Goal: Find specific page/section: Find specific page/section

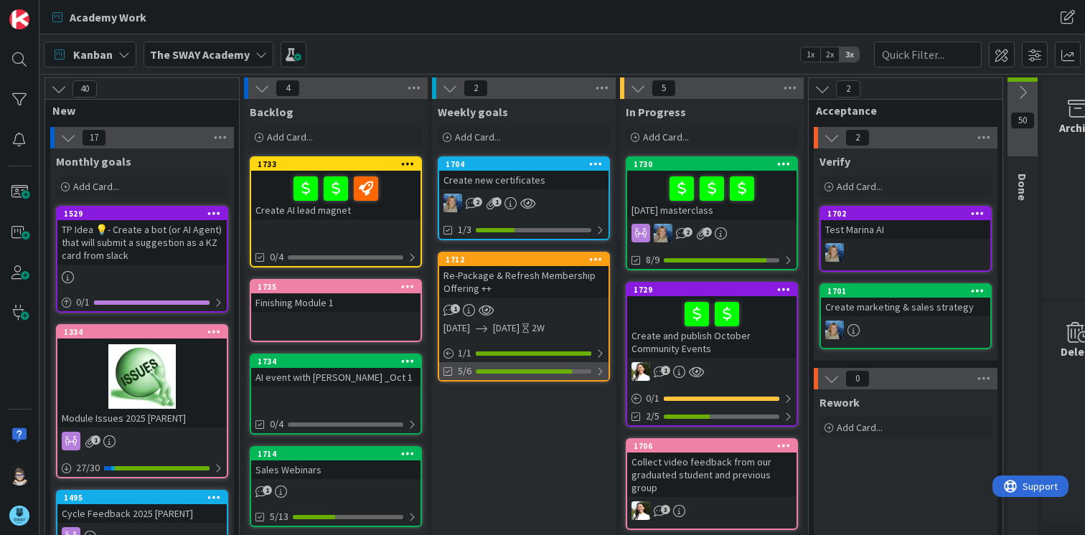
click at [602, 377] on div at bounding box center [600, 371] width 9 height 11
click at [602, 373] on div at bounding box center [599, 371] width 10 height 11
click at [514, 258] on div "1712" at bounding box center [527, 260] width 163 height 10
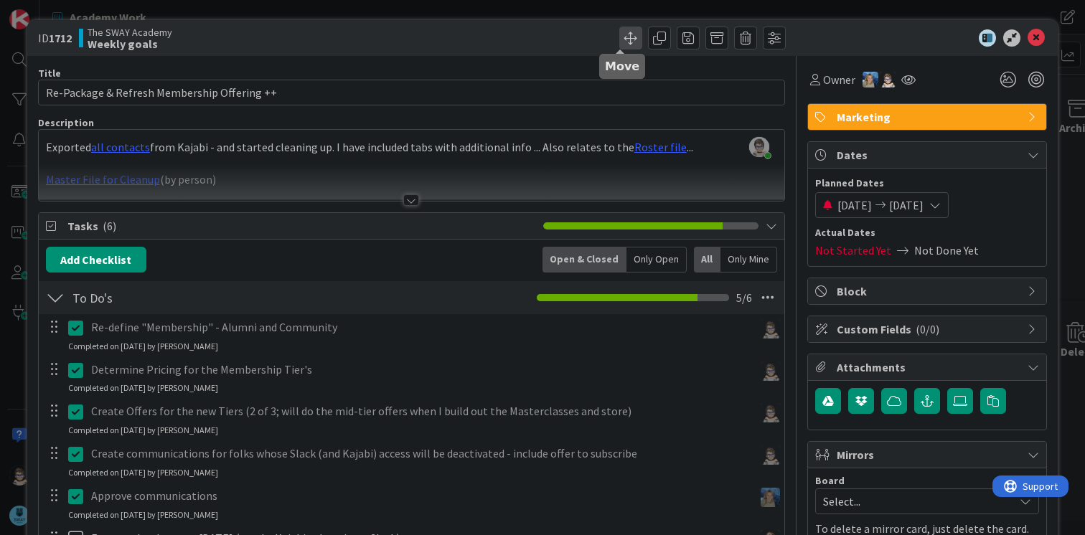
click at [619, 39] on span at bounding box center [630, 38] width 23 height 23
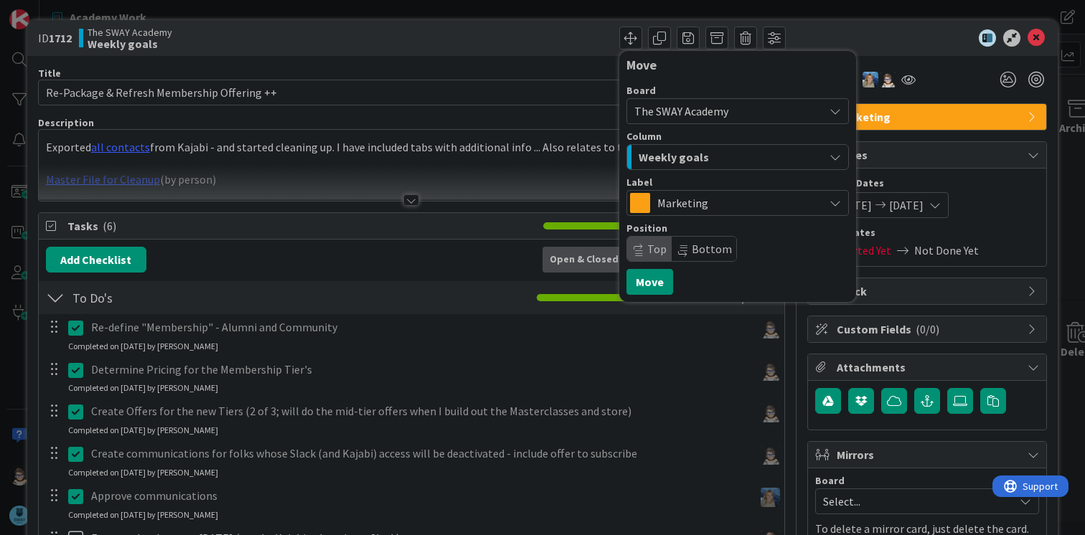
click at [721, 159] on div "Weekly goals" at bounding box center [729, 157] width 189 height 23
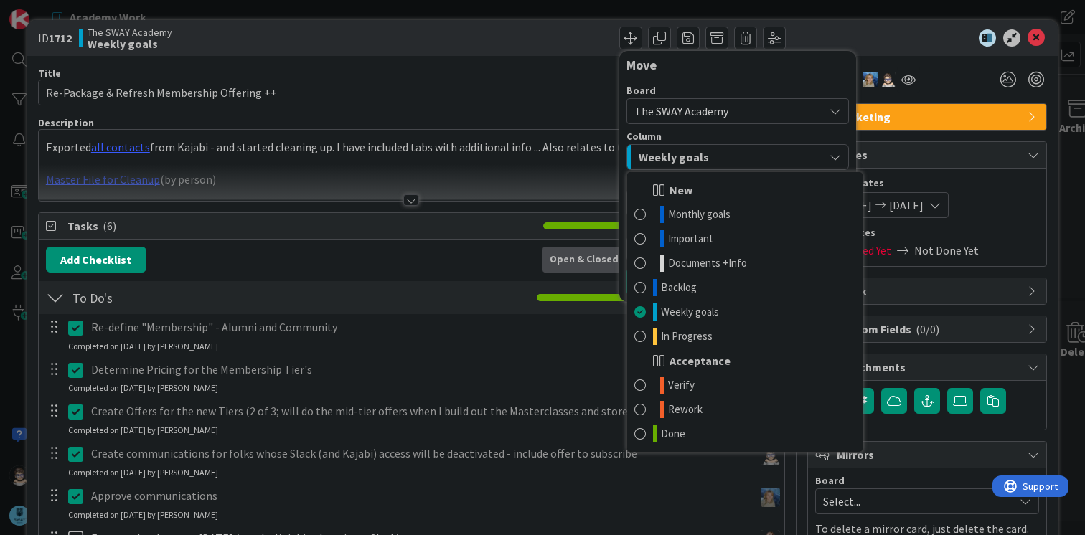
click at [884, 39] on div at bounding box center [920, 37] width 254 height 17
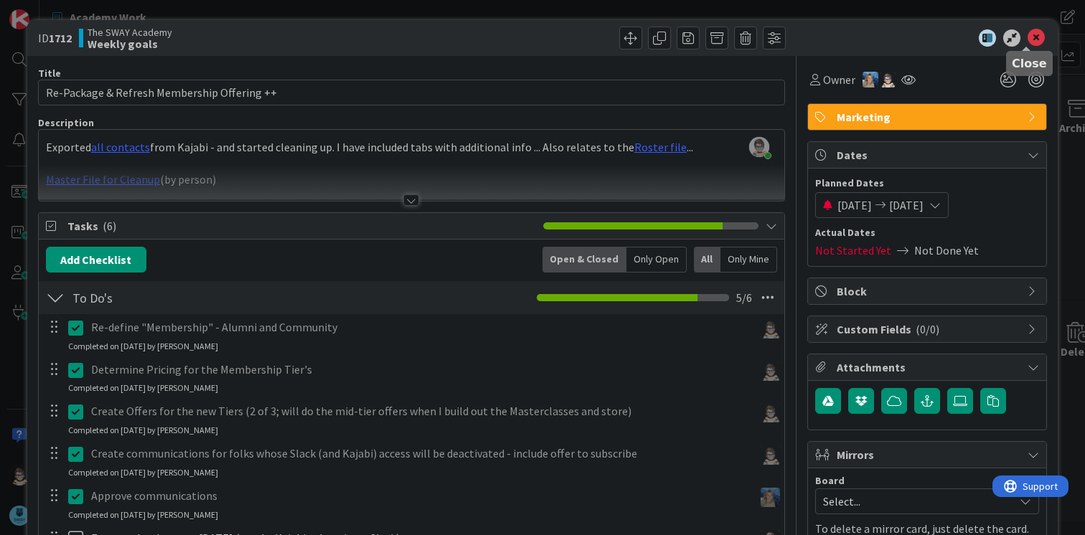
click at [1028, 41] on icon at bounding box center [1036, 37] width 17 height 17
